Goal: Task Accomplishment & Management: Manage account settings

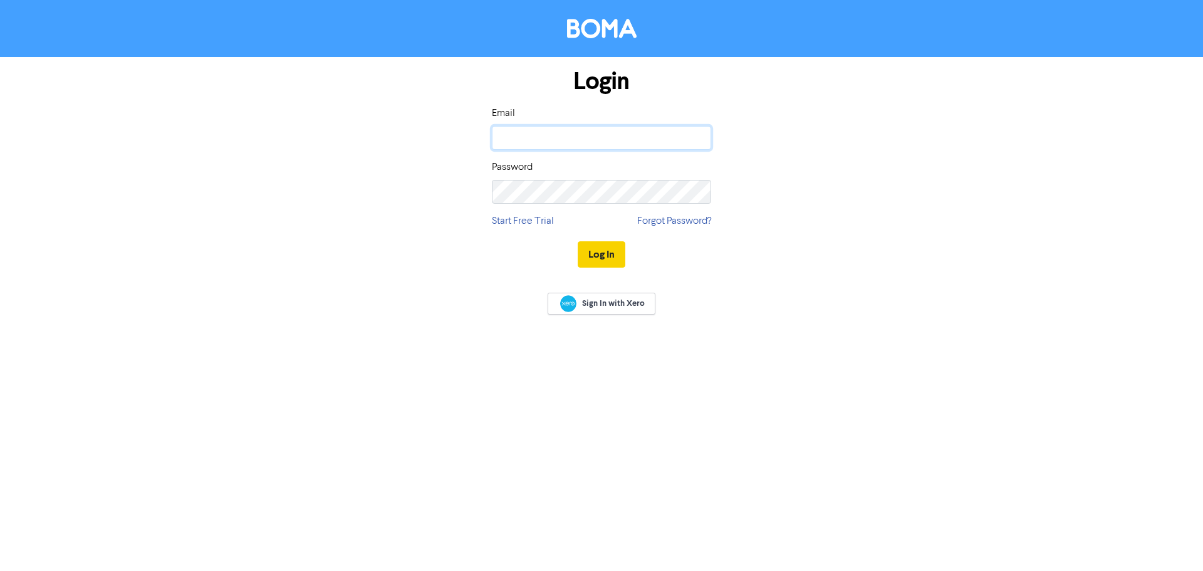
type input "[EMAIL_ADDRESS][DOMAIN_NAME]"
click at [599, 253] on button "Log In" at bounding box center [601, 254] width 48 height 26
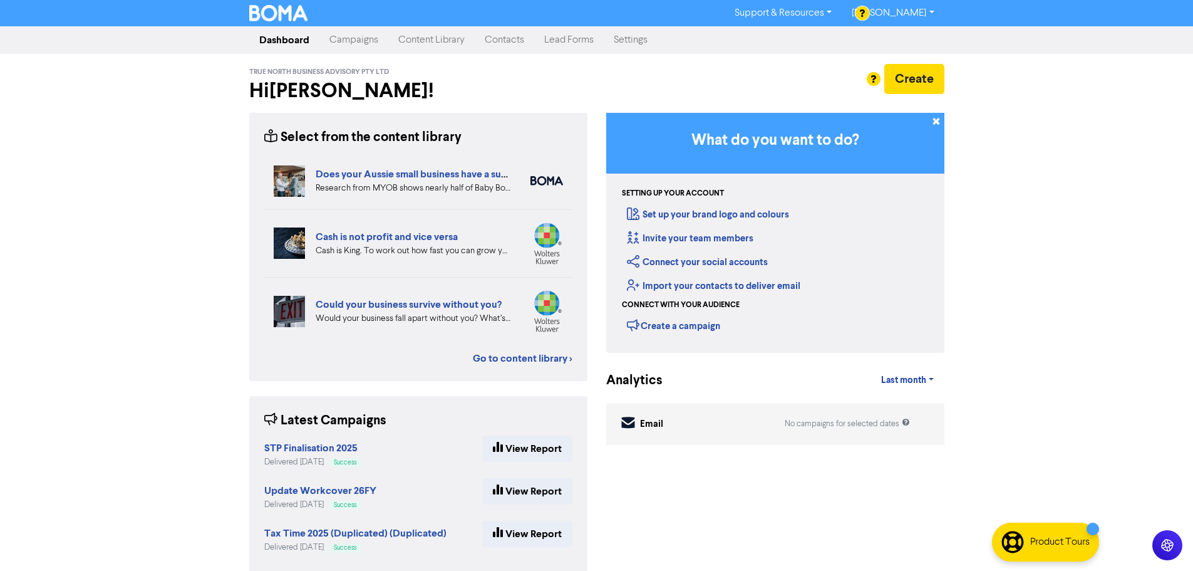
click at [901, 13] on link "[PERSON_NAME]" at bounding box center [893, 13] width 102 height 20
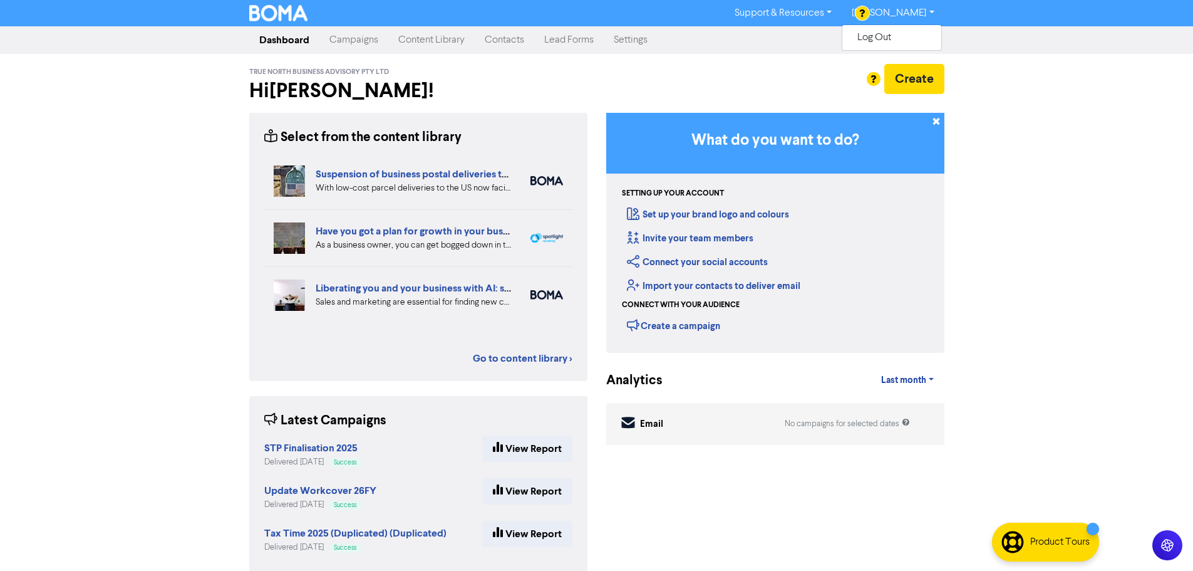
click at [638, 36] on link "Settings" at bounding box center [631, 40] width 54 height 25
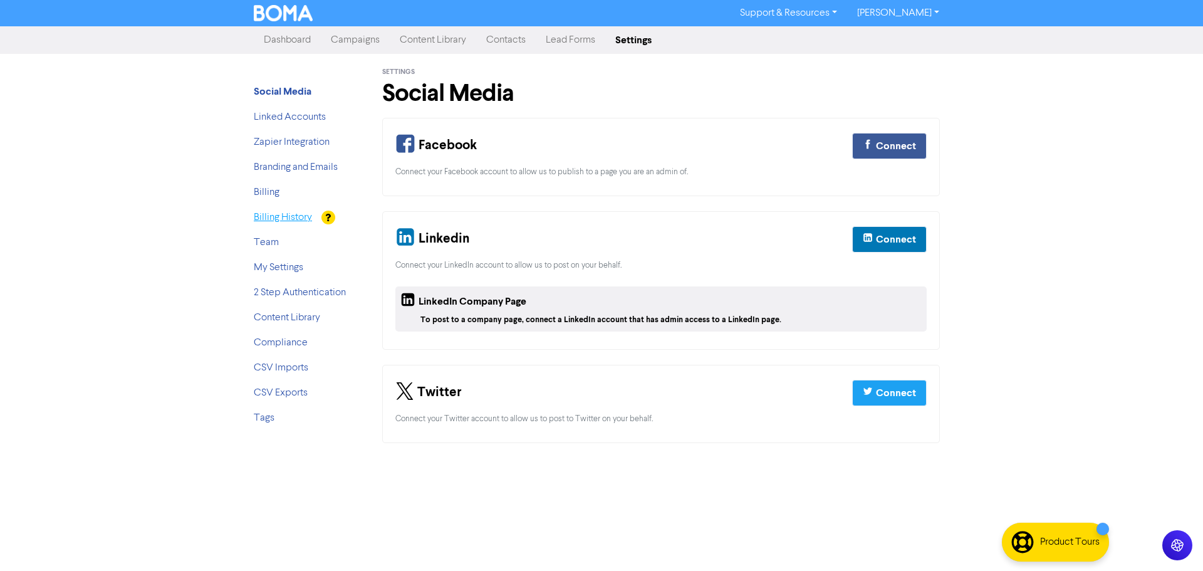
click at [277, 222] on link "Billing History" at bounding box center [283, 217] width 58 height 10
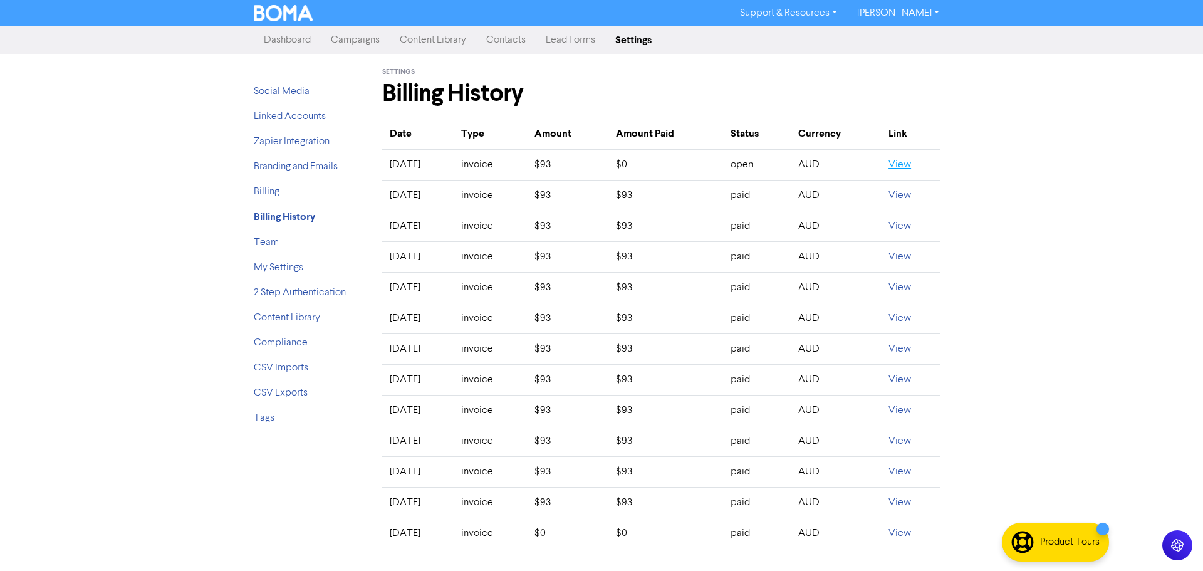
click at [901, 166] on link "View" at bounding box center [899, 165] width 23 height 10
click at [1018, 203] on div "Support & Resources Video Tutorials FAQ & Guides Marketing Education [PERSON_NA…" at bounding box center [601, 285] width 1203 height 571
click at [279, 264] on link "My Settings" at bounding box center [278, 267] width 49 height 10
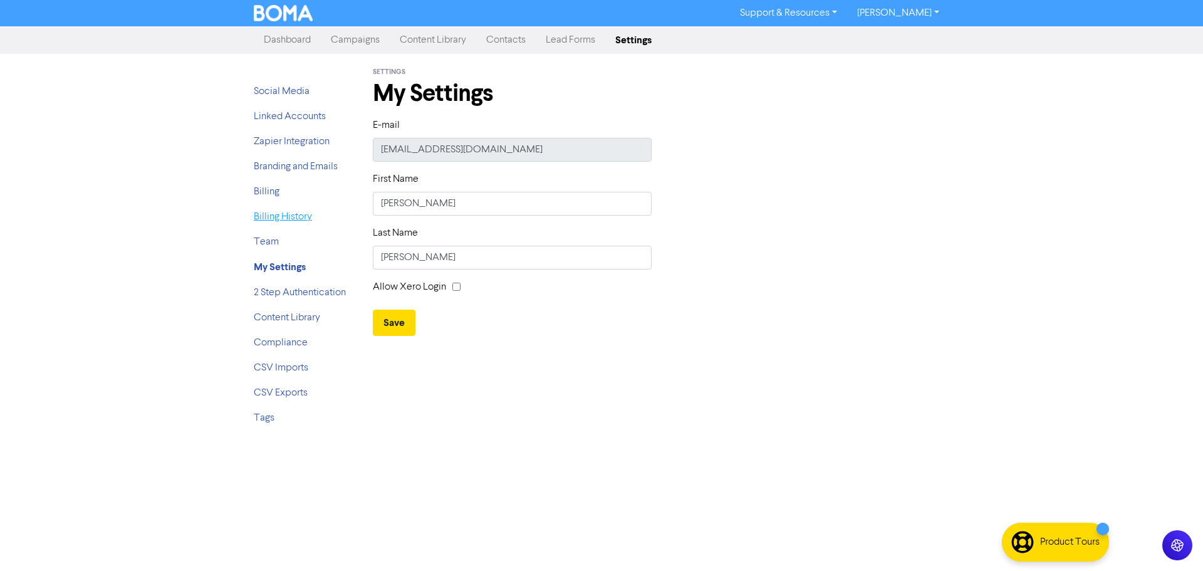
click at [287, 217] on link "Billing History" at bounding box center [283, 217] width 58 height 10
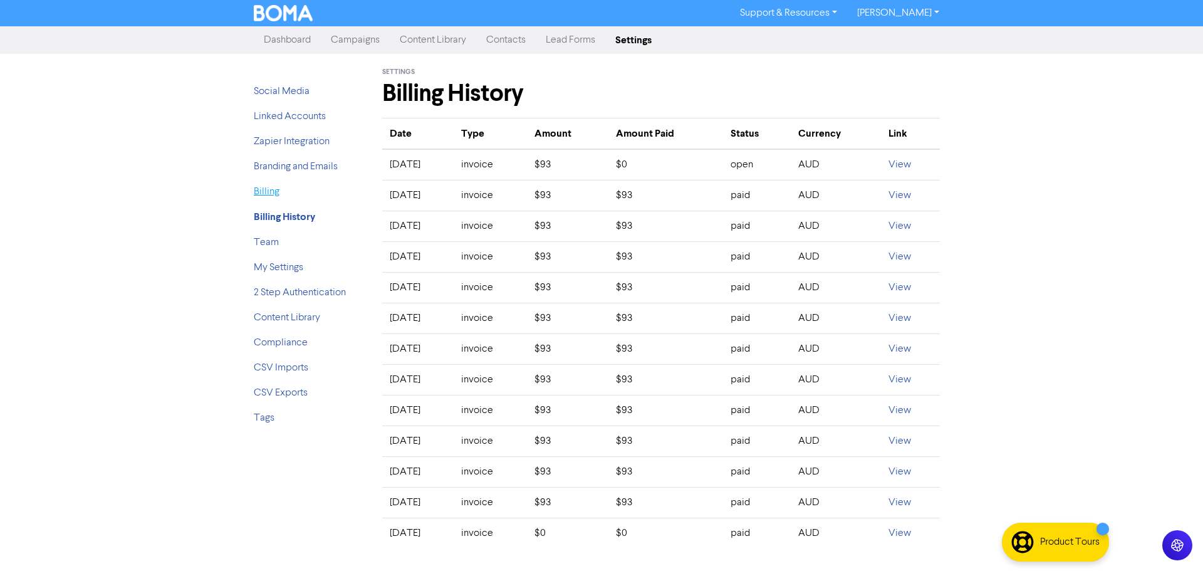
click at [271, 188] on link "Billing" at bounding box center [267, 192] width 26 height 10
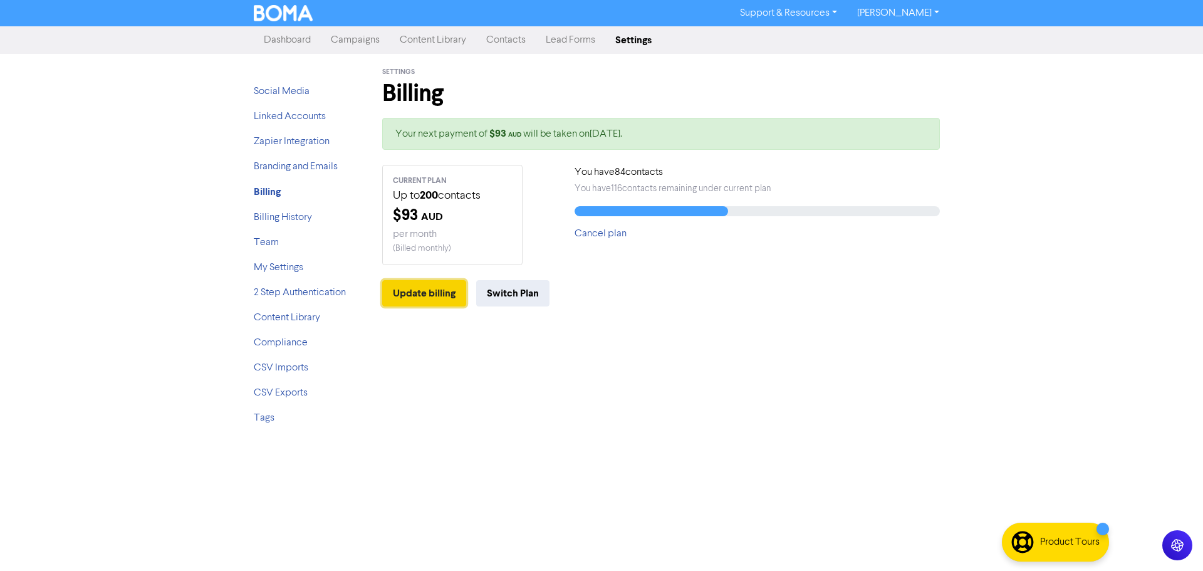
click at [439, 292] on button "Update billing" at bounding box center [424, 293] width 84 height 26
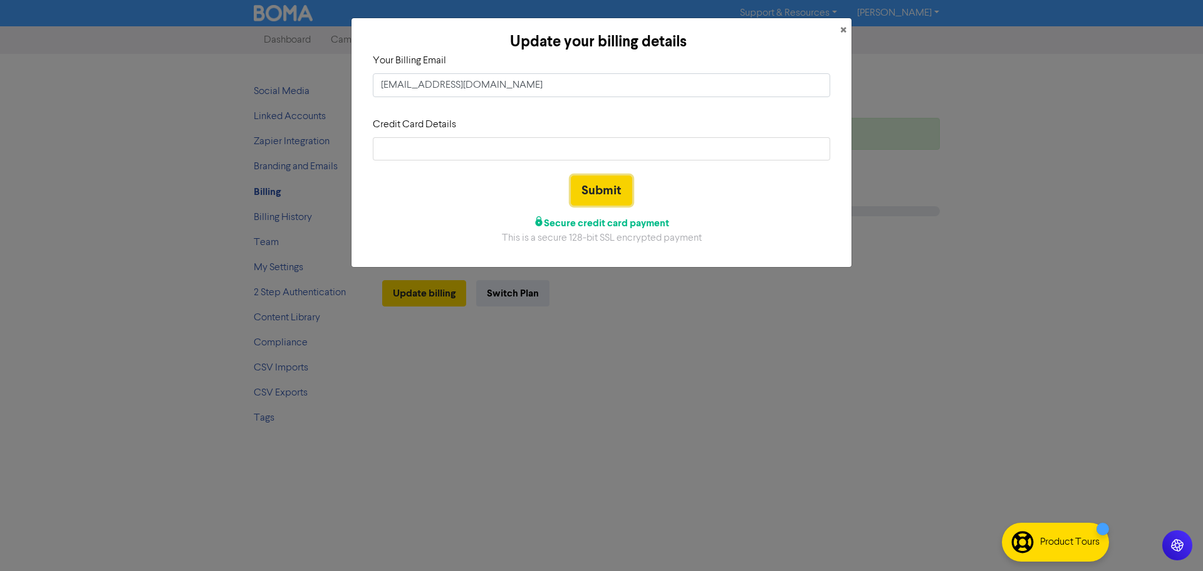
click at [604, 182] on button "Submit" at bounding box center [601, 190] width 61 height 30
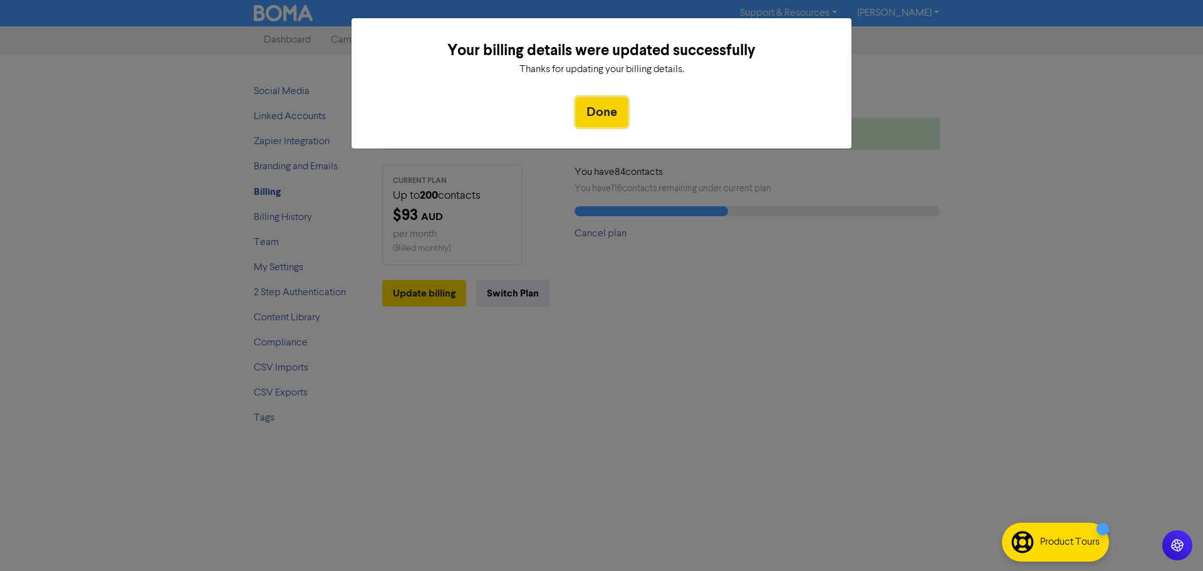
click at [602, 115] on button "Done" at bounding box center [602, 112] width 52 height 30
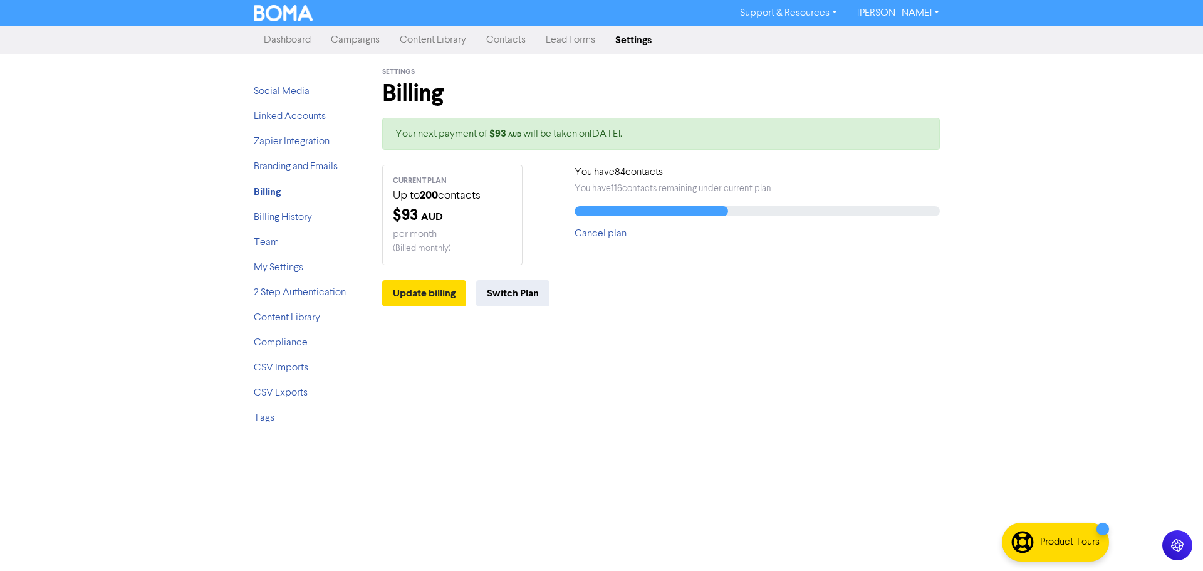
click at [933, 9] on link "[PERSON_NAME]" at bounding box center [898, 13] width 102 height 20
click at [934, 34] on button "Log Out" at bounding box center [896, 37] width 99 height 15
